Goal: Task Accomplishment & Management: Manage account settings

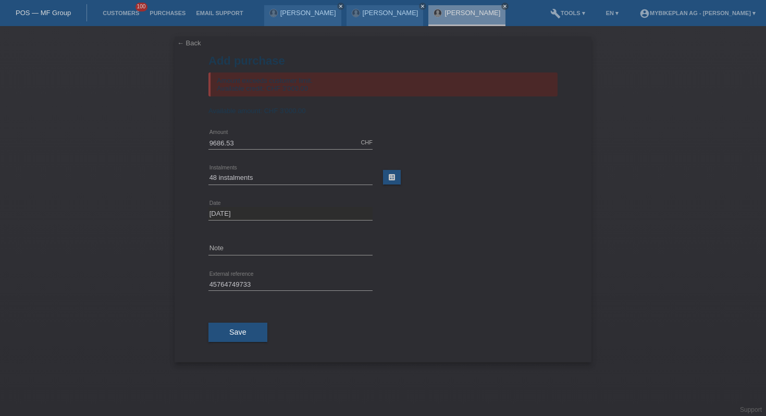
select select "488"
click at [102, 13] on link "Customers" at bounding box center [120, 13] width 47 height 6
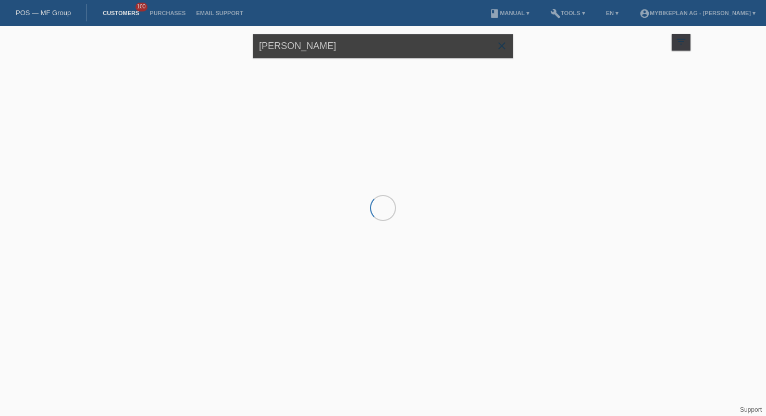
click at [312, 40] on input "yannick fernandez" at bounding box center [383, 46] width 260 height 24
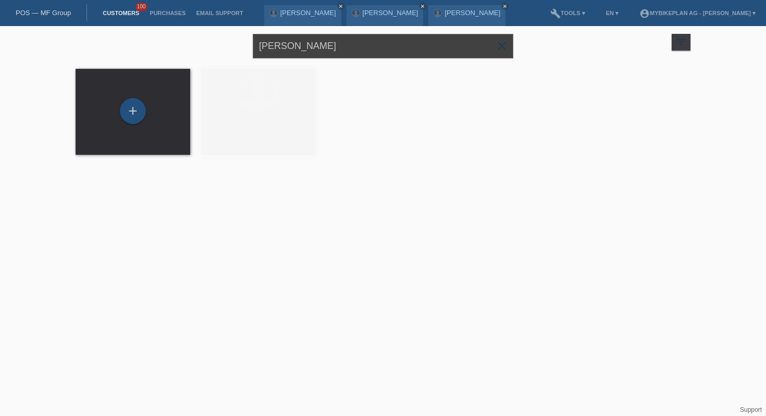
click at [312, 40] on input "yannick fernandez" at bounding box center [383, 46] width 260 height 24
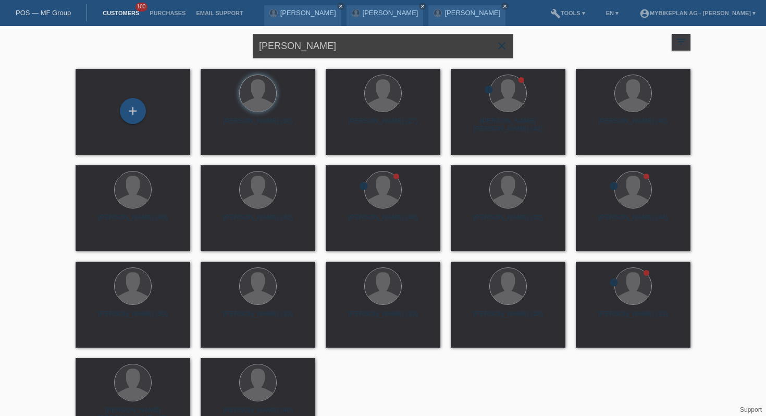
type input "michael roth"
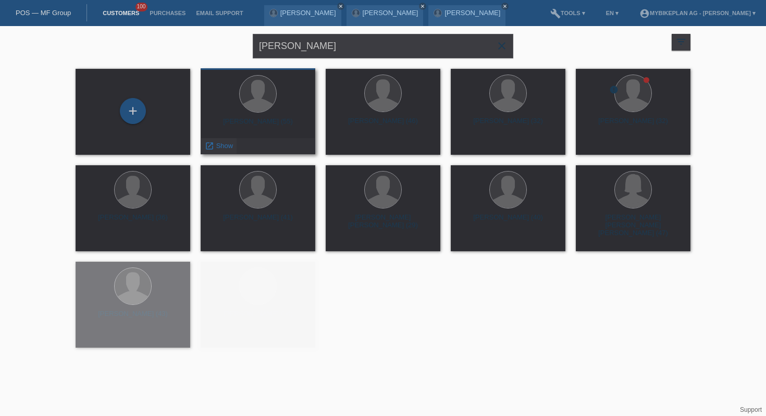
click at [233, 139] on div "launch Show" at bounding box center [218, 146] width 35 height 16
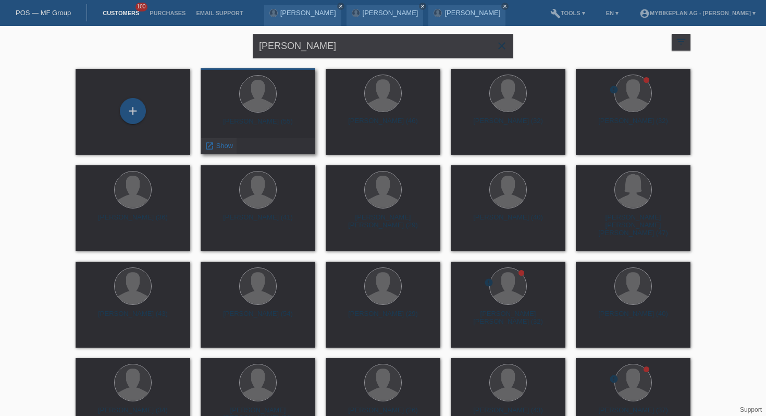
click at [220, 148] on span "Show" at bounding box center [224, 146] width 17 height 8
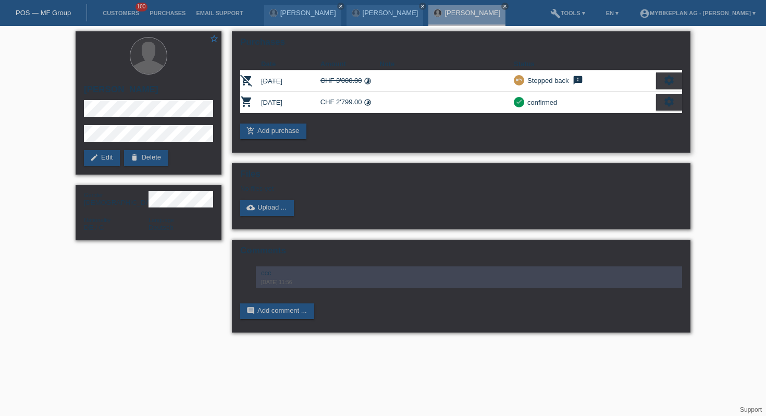
click at [665, 101] on icon "settings" at bounding box center [668, 101] width 11 height 11
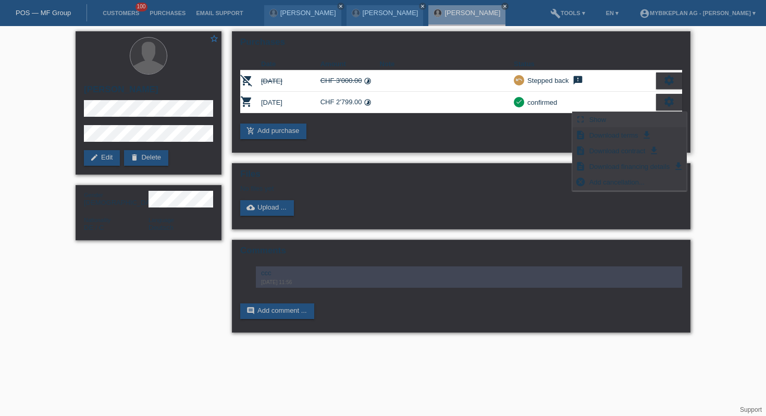
click at [589, 116] on span "Show" at bounding box center [598, 119] width 20 height 13
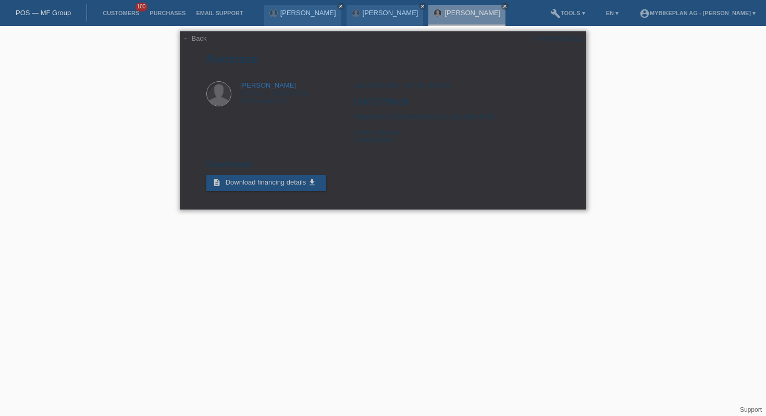
click at [394, 116] on div "Zürich, 28.07.2025 CHF 2'799.00 Instalments (36 instalments) (Ausserhalb KKG) E…" at bounding box center [456, 116] width 206 height 70
click at [420, 124] on div "Zürich, 28.07.2025 CHF 2'799.00 Instalments (36 instalments) (Ausserhalb KKG) E…" at bounding box center [456, 116] width 206 height 70
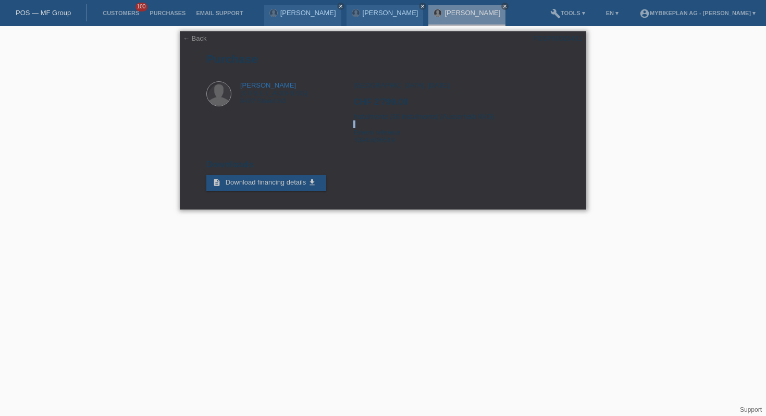
click at [420, 124] on div "Zürich, 28.07.2025 CHF 2'799.00 Instalments (36 instalments) (Ausserhalb KKG) E…" at bounding box center [456, 116] width 206 height 70
